Goal: Find specific page/section: Find specific page/section

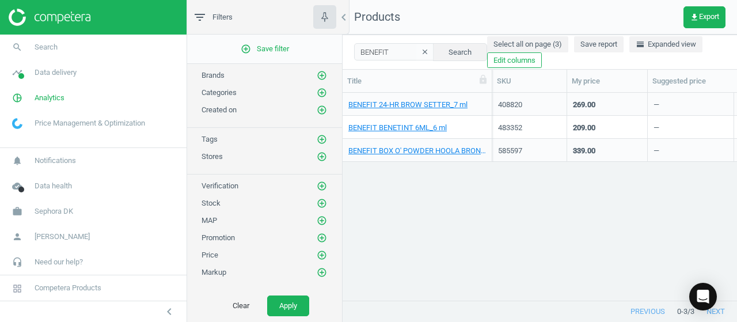
scroll to position [190, 385]
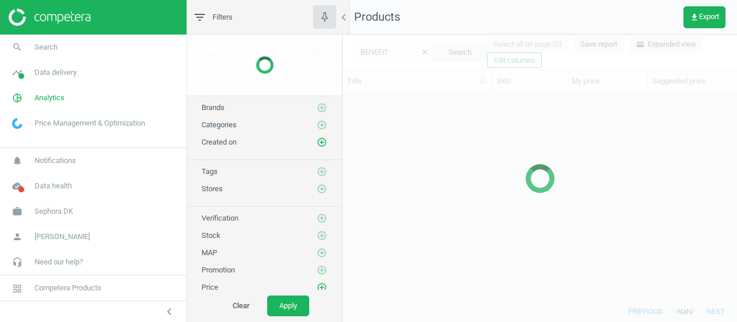
scroll to position [190, 385]
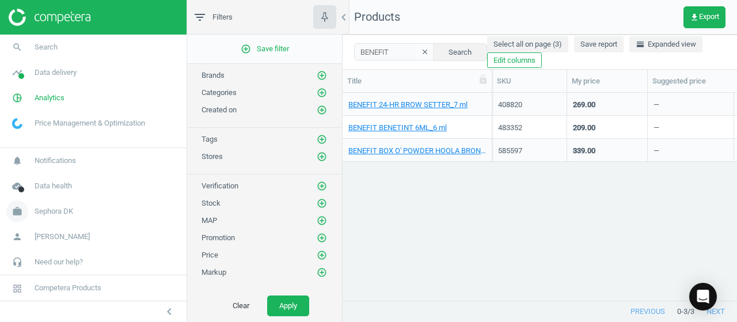
click at [41, 217] on link "work Sephora DK" at bounding box center [93, 211] width 186 height 25
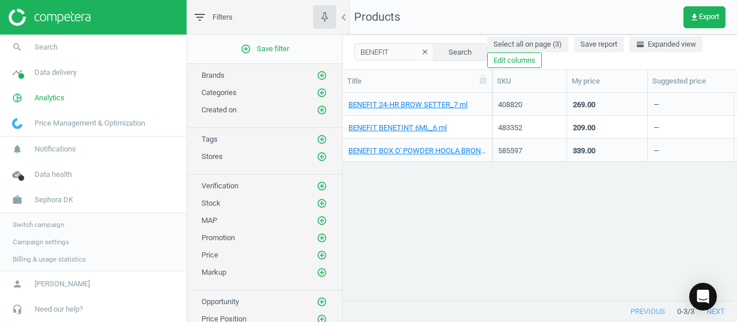
click at [46, 226] on span "Switch campaign" at bounding box center [38, 224] width 51 height 9
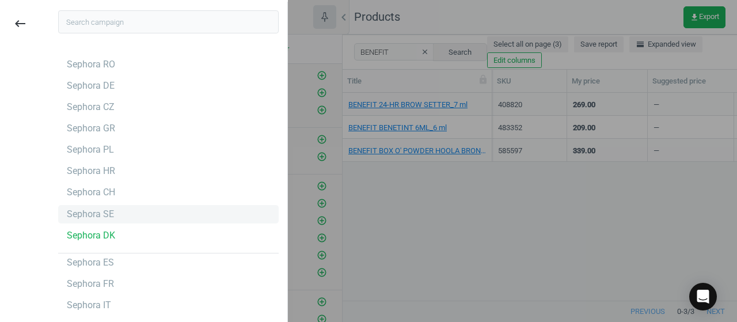
click at [135, 215] on div "Sephora SE" at bounding box center [168, 214] width 220 height 18
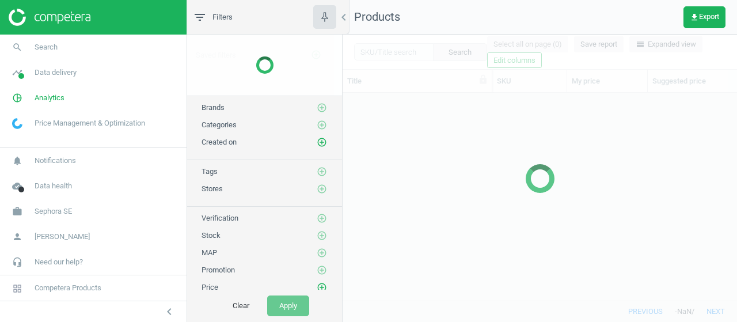
scroll to position [190, 385]
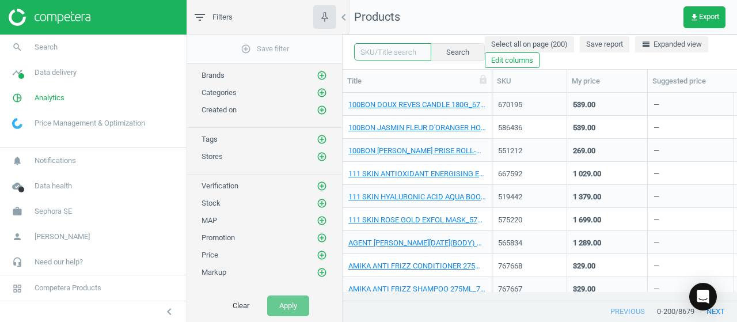
click at [382, 52] on input "text" at bounding box center [392, 51] width 77 height 17
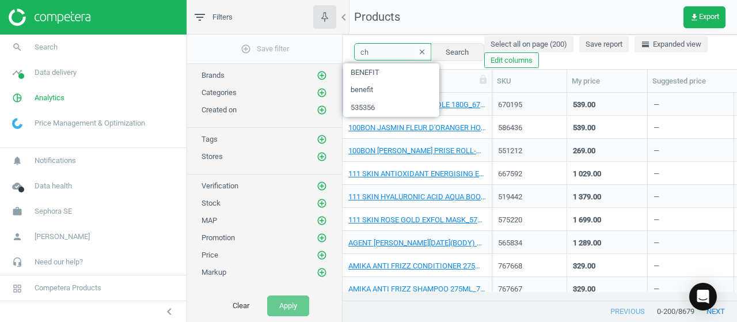
type input "c"
click at [318, 75] on icon "add_circle_outline" at bounding box center [322, 75] width 10 height 10
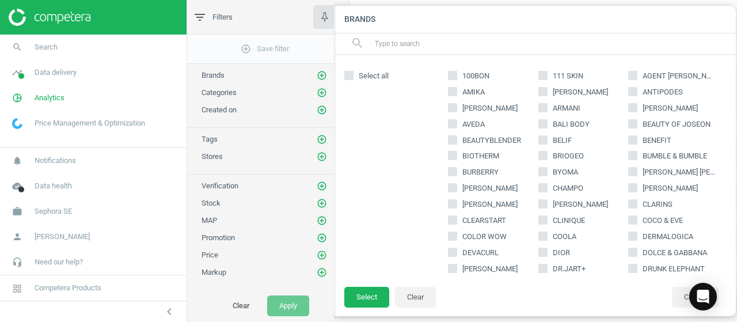
click at [448, 48] on input "text" at bounding box center [549, 44] width 353 height 18
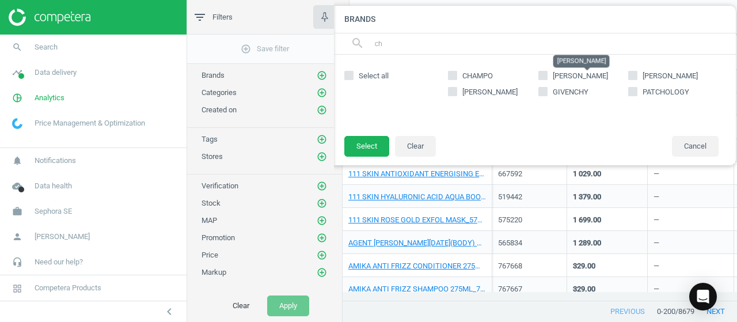
type input "ch"
click at [581, 66] on div "CHAMPO CHARLOTTE TILBURY CHLOE CHRISTOPHE ROBIN GIVENCHY PATCHOLOGY" at bounding box center [583, 95] width 282 height 58
click at [549, 74] on label "CHARLOTTE TILBURY" at bounding box center [583, 76] width 90 height 10
click at [546, 74] on input "CHARLOTTE TILBURY" at bounding box center [542, 74] width 7 height 7
checkbox input "true"
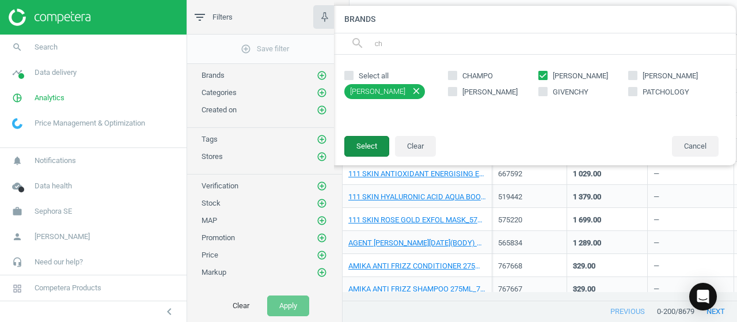
click at [364, 144] on button "Select" at bounding box center [366, 146] width 45 height 21
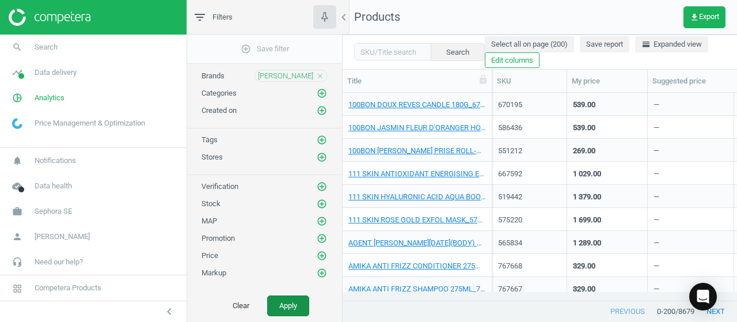
click at [288, 310] on button "Apply" at bounding box center [288, 305] width 42 height 21
